Goal: Task Accomplishment & Management: Complete application form

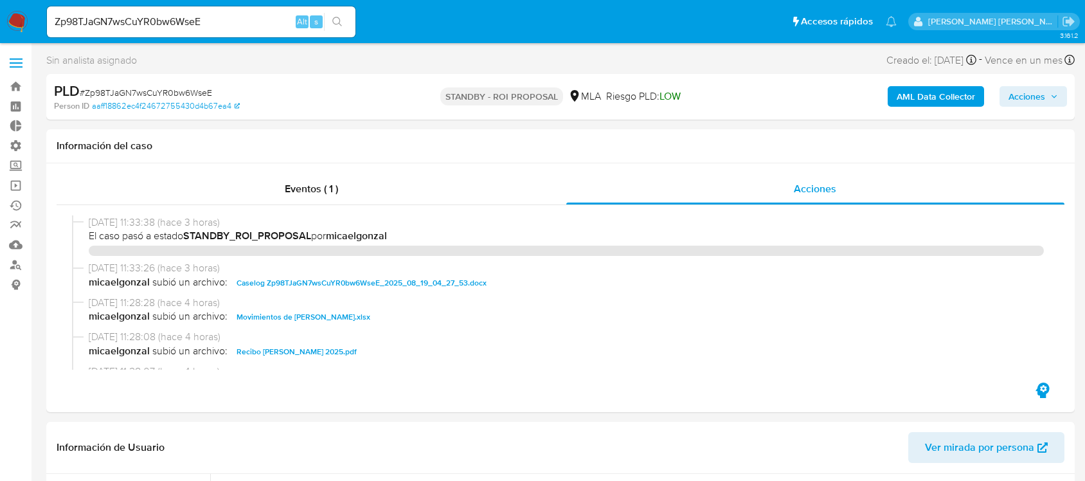
select select "10"
click at [21, 187] on link "Operaciones masivas" at bounding box center [76, 185] width 153 height 20
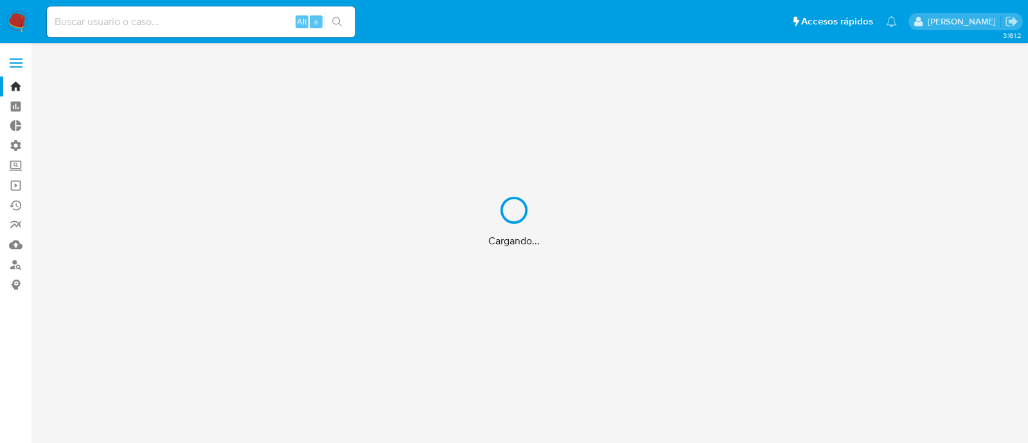
click at [22, 186] on div "Cargando..." at bounding box center [514, 221] width 1028 height 443
click at [17, 186] on div "Cargando..." at bounding box center [514, 221] width 1028 height 443
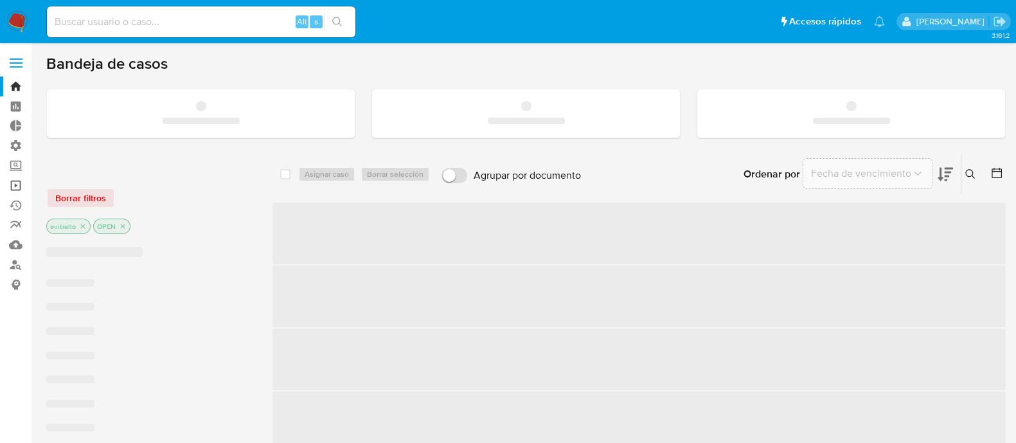
click at [17, 186] on link "Operaciones masivas" at bounding box center [76, 185] width 153 height 20
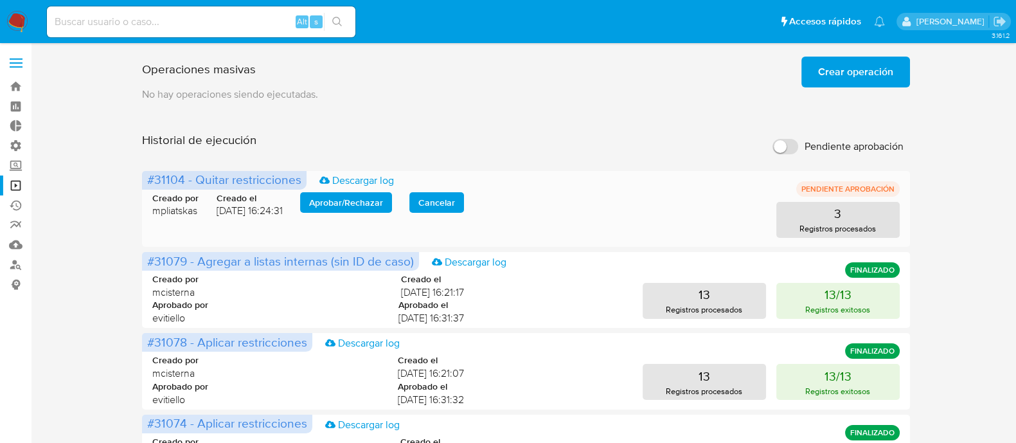
click at [360, 203] on span "Aprobar / Rechazar" at bounding box center [346, 202] width 74 height 18
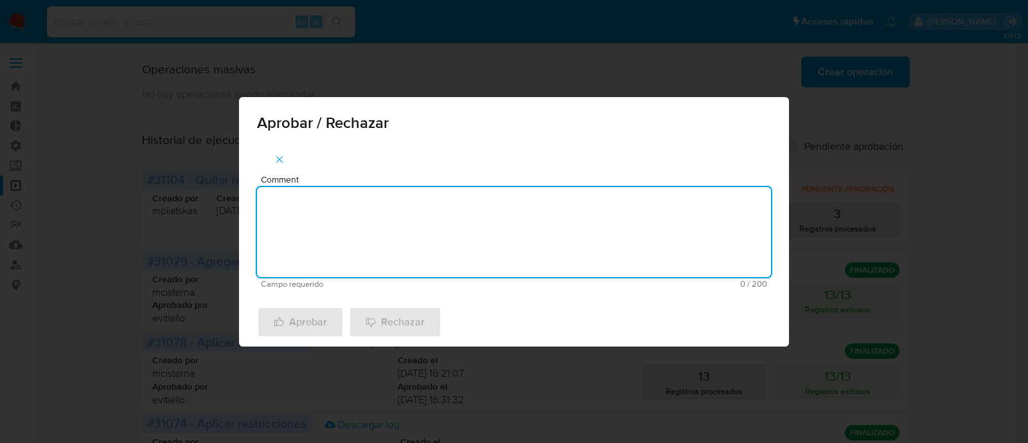
click at [369, 232] on textarea "Comment" at bounding box center [514, 232] width 514 height 90
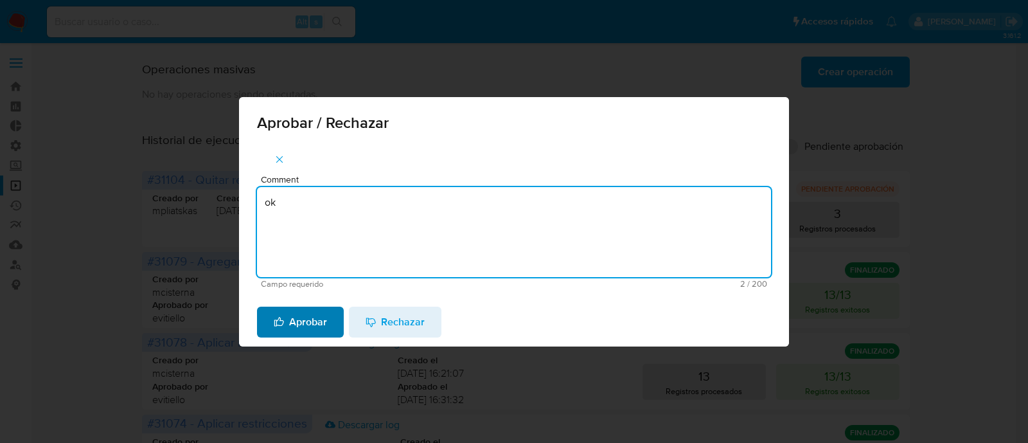
type textarea "ok"
click at [305, 310] on span "Aprobar" at bounding box center [300, 322] width 53 height 28
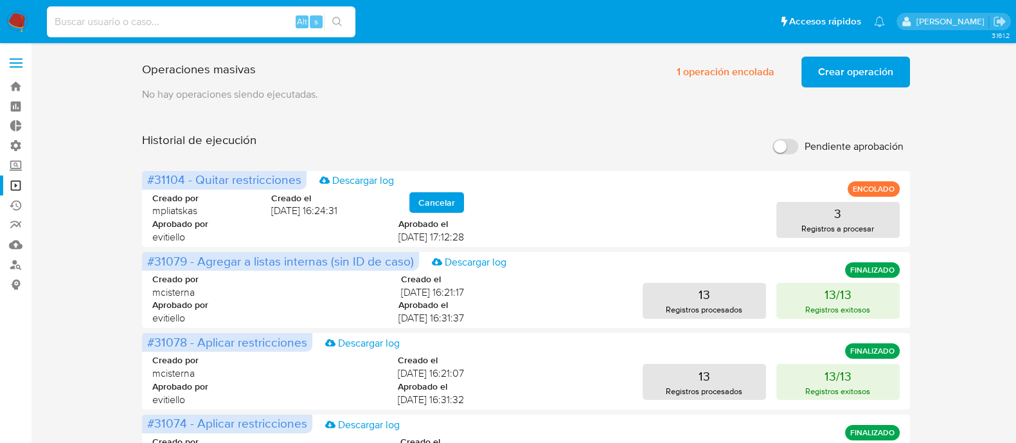
click at [204, 19] on input at bounding box center [201, 21] width 308 height 17
paste input "BwTdSXbY2vkv9jUZxZFzwJYo"
type input "BwTdSXbY2vkv9jUZxZFzwJYo"
click at [343, 23] on button "search-icon" at bounding box center [337, 22] width 26 height 18
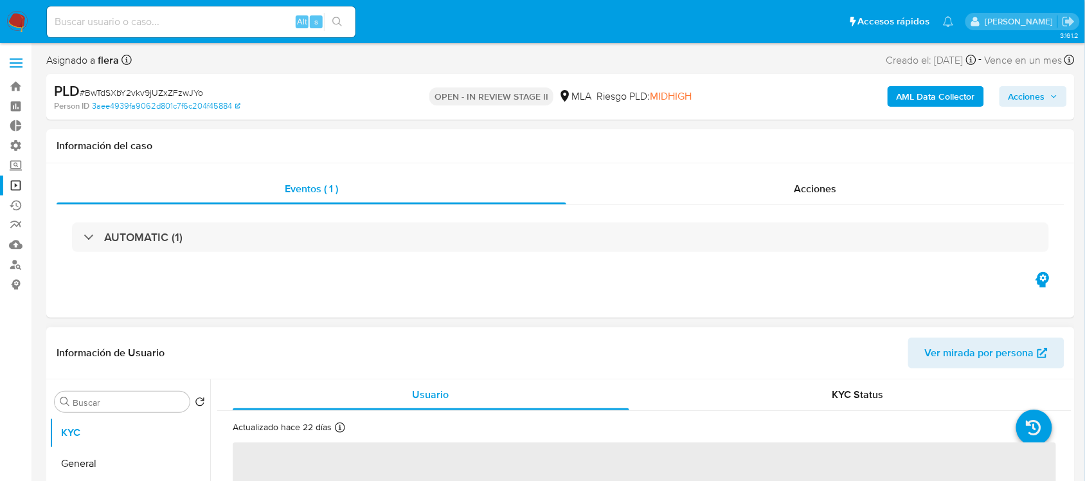
select select "10"
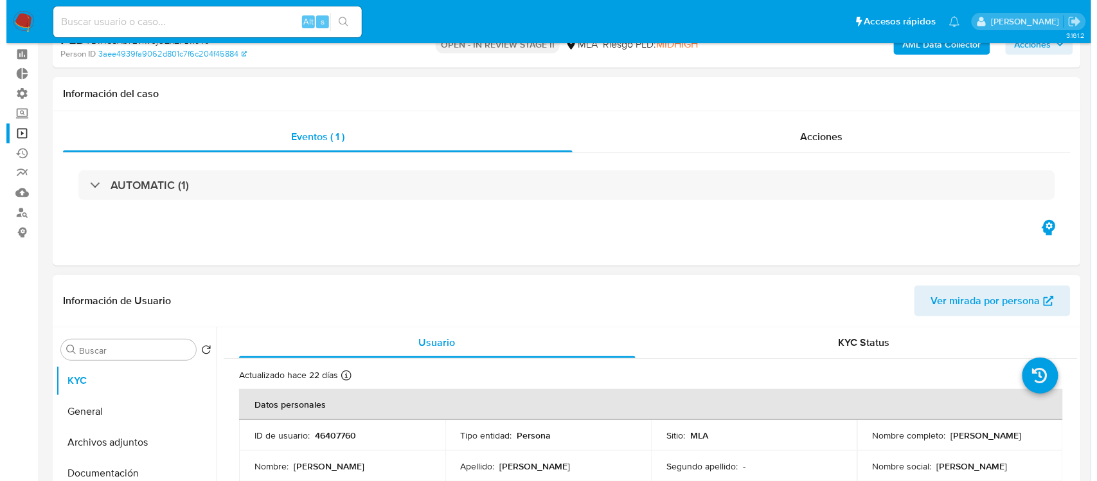
scroll to position [241, 0]
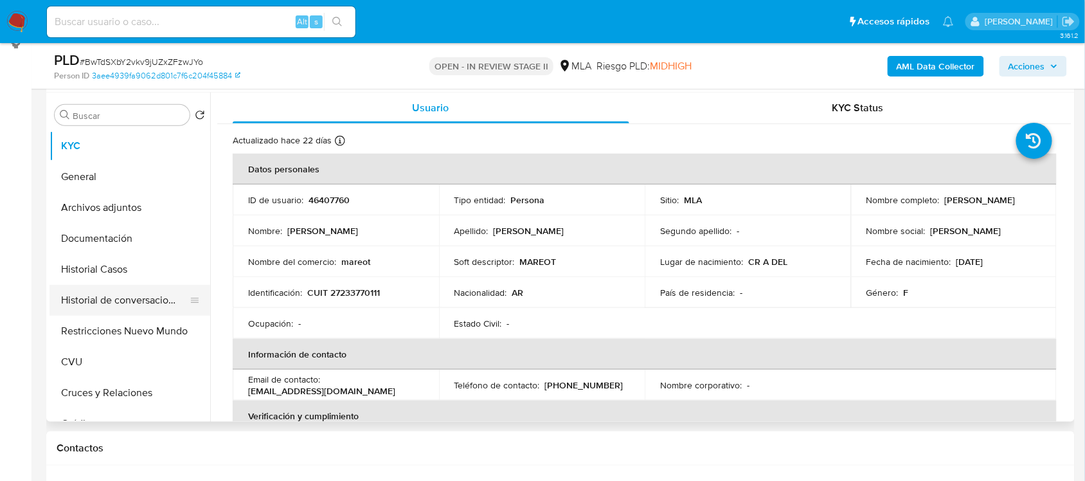
click at [149, 301] on button "Historial de conversaciones" at bounding box center [124, 300] width 150 height 31
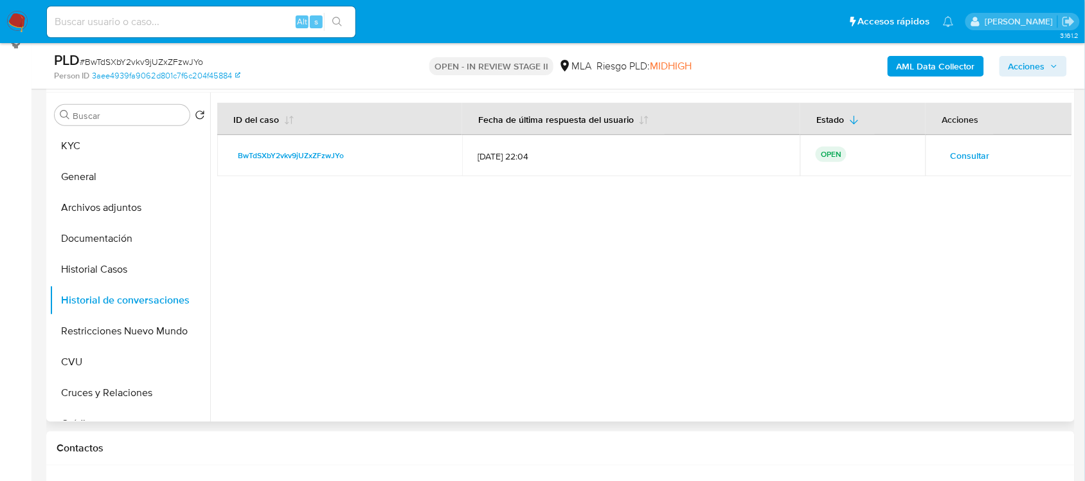
click at [951, 154] on span "Consultar" at bounding box center [969, 156] width 39 height 18
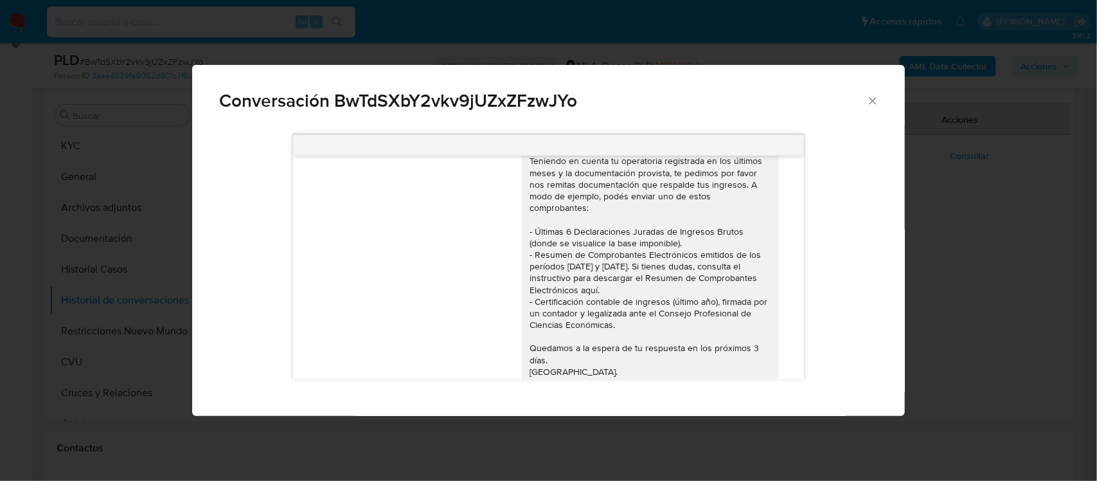
scroll to position [1198, 0]
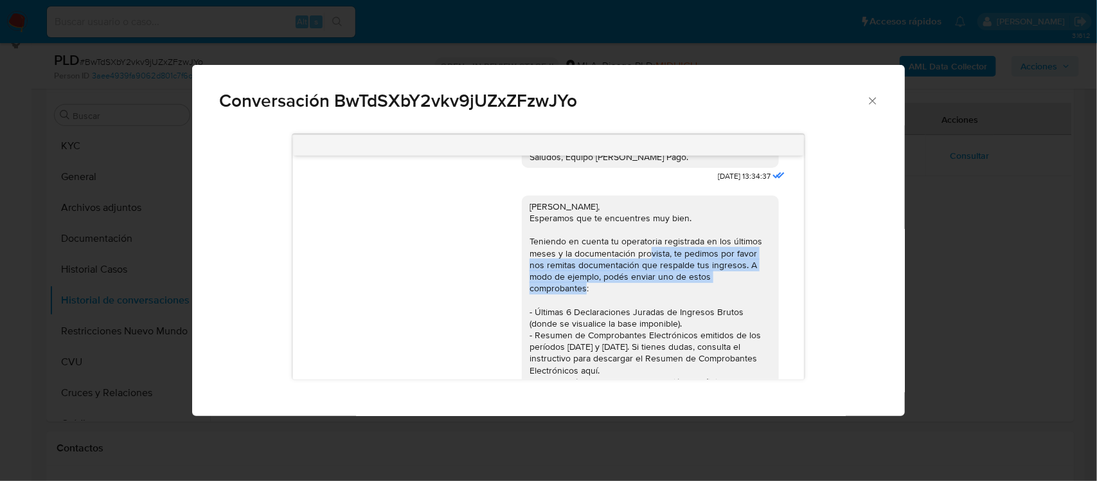
drag, startPoint x: 643, startPoint y: 251, endPoint x: 752, endPoint y: 277, distance: 112.2
click at [752, 277] on div "[PERSON_NAME], Esperamos que te encuentres muy bien. Teniendo en cuenta tu oper…" at bounding box center [650, 334] width 242 height 269
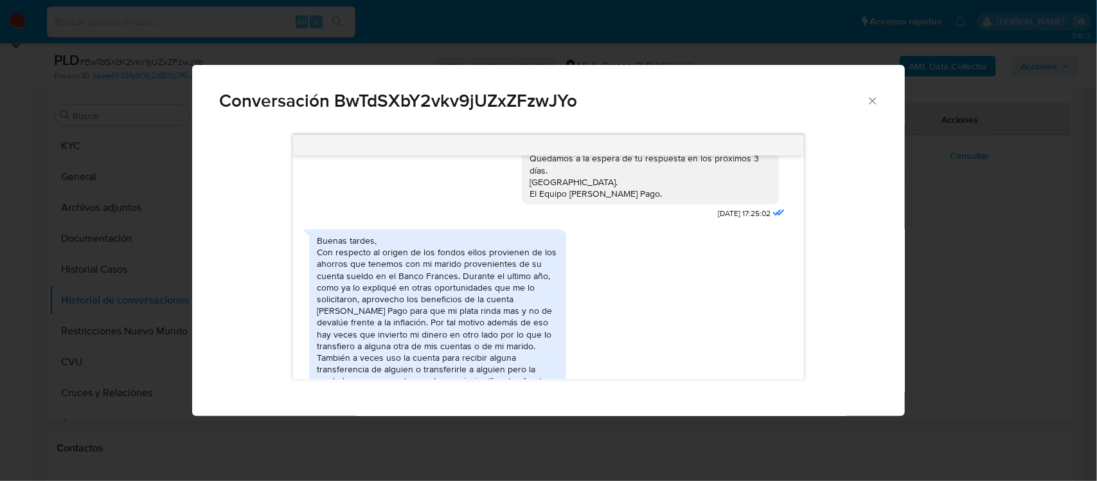
scroll to position [1520, 0]
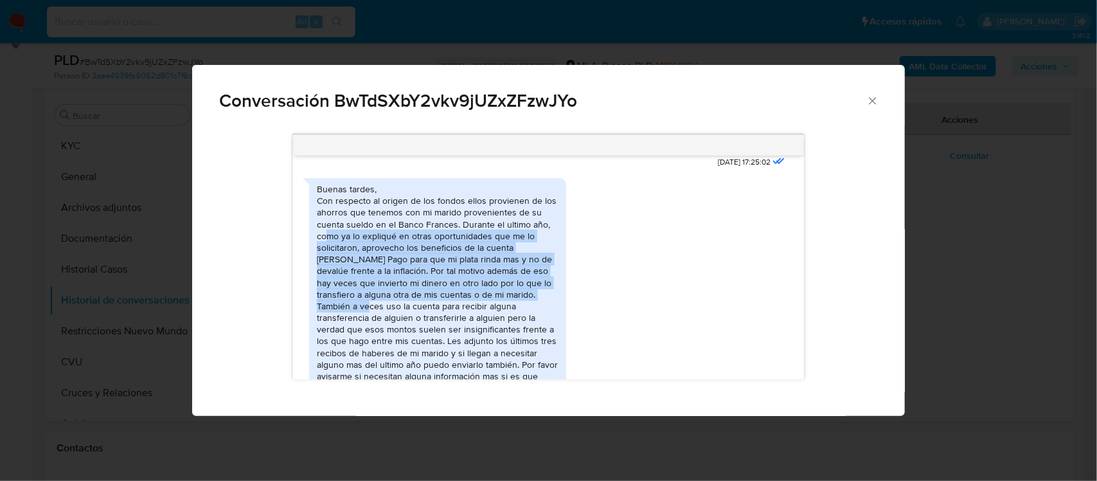
drag, startPoint x: 328, startPoint y: 222, endPoint x: 557, endPoint y: 278, distance: 236.3
click at [557, 278] on div "Buenas tardes, Con respecto al origen de los fondos ellos provienen de los ahor…" at bounding box center [438, 300] width 242 height 234
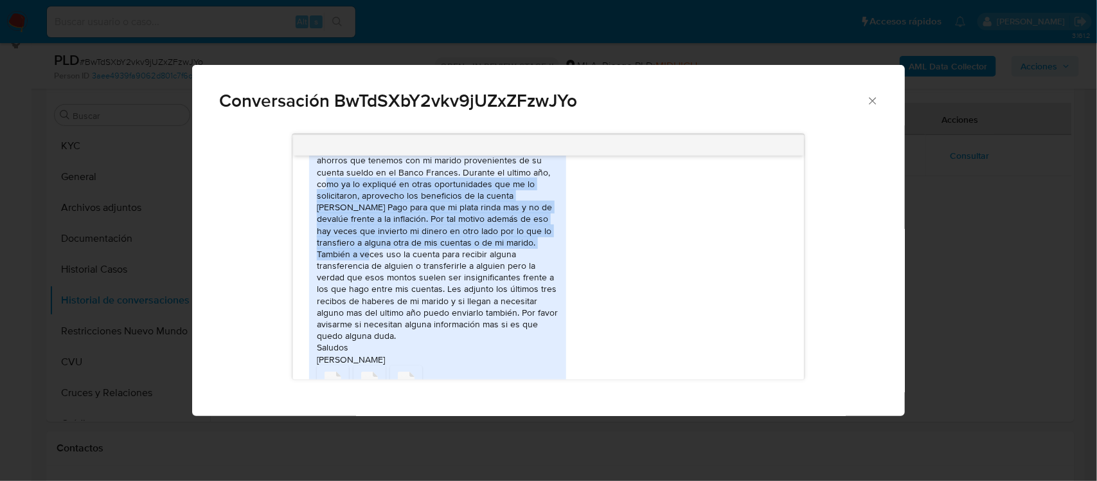
scroll to position [1600, 0]
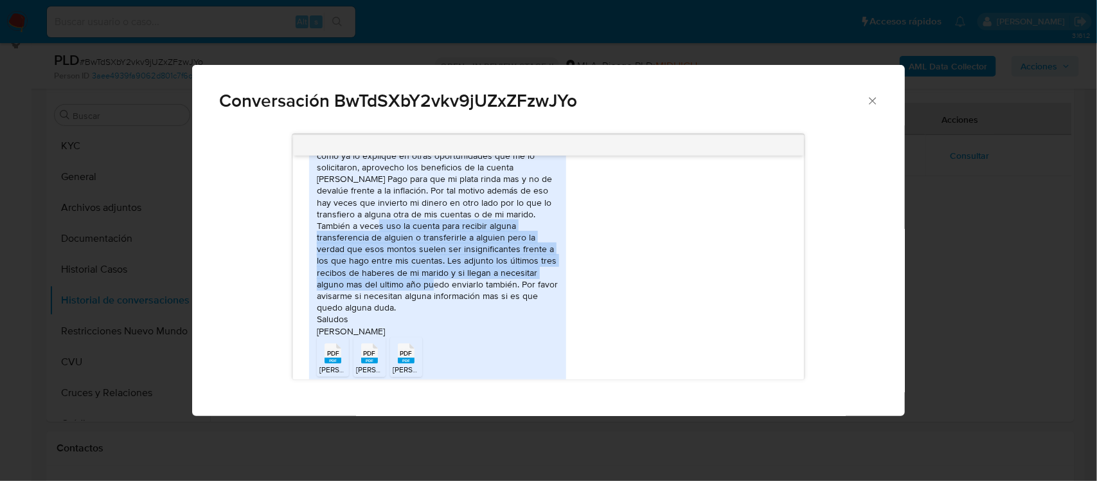
drag, startPoint x: 322, startPoint y: 215, endPoint x: 557, endPoint y: 267, distance: 240.7
click at [557, 267] on div "Buenas tardes, Con respecto al origen de los fondos ellos provienen de los ahor…" at bounding box center [438, 220] width 242 height 234
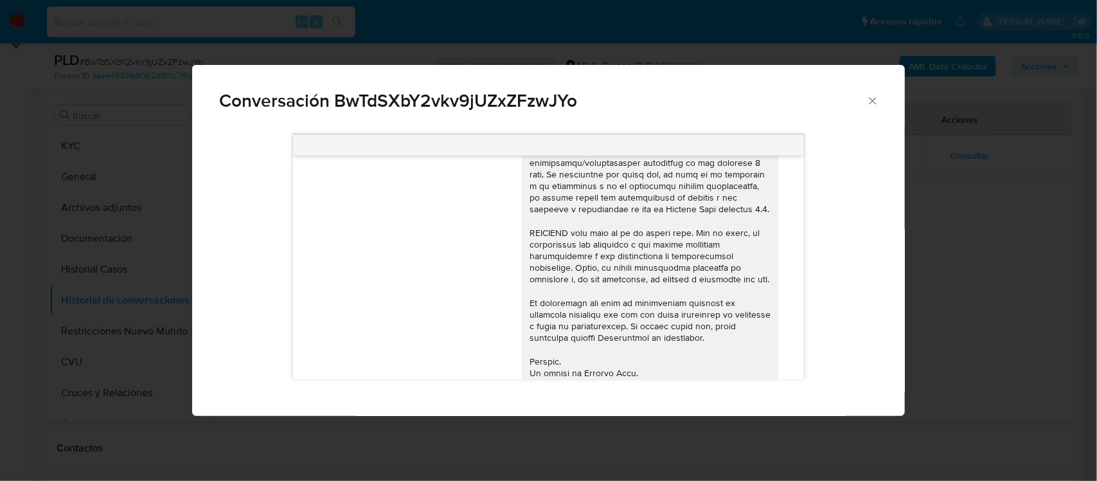
scroll to position [0, 0]
